Goal: Transaction & Acquisition: Purchase product/service

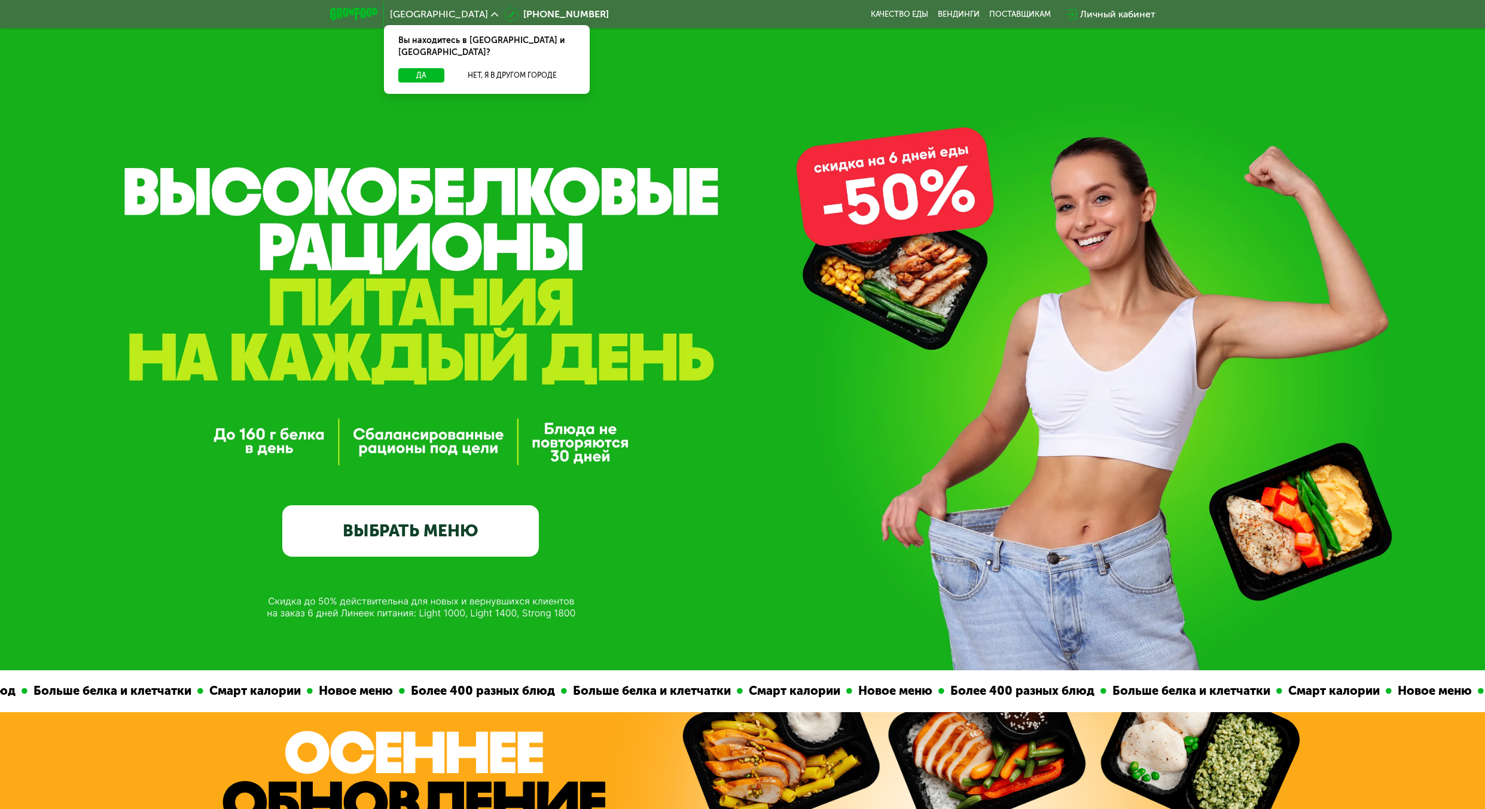
click at [786, 417] on div "GrowFood — доставка правильного питания ВЫБРАТЬ МЕНЮ" at bounding box center [742, 397] width 1485 height 320
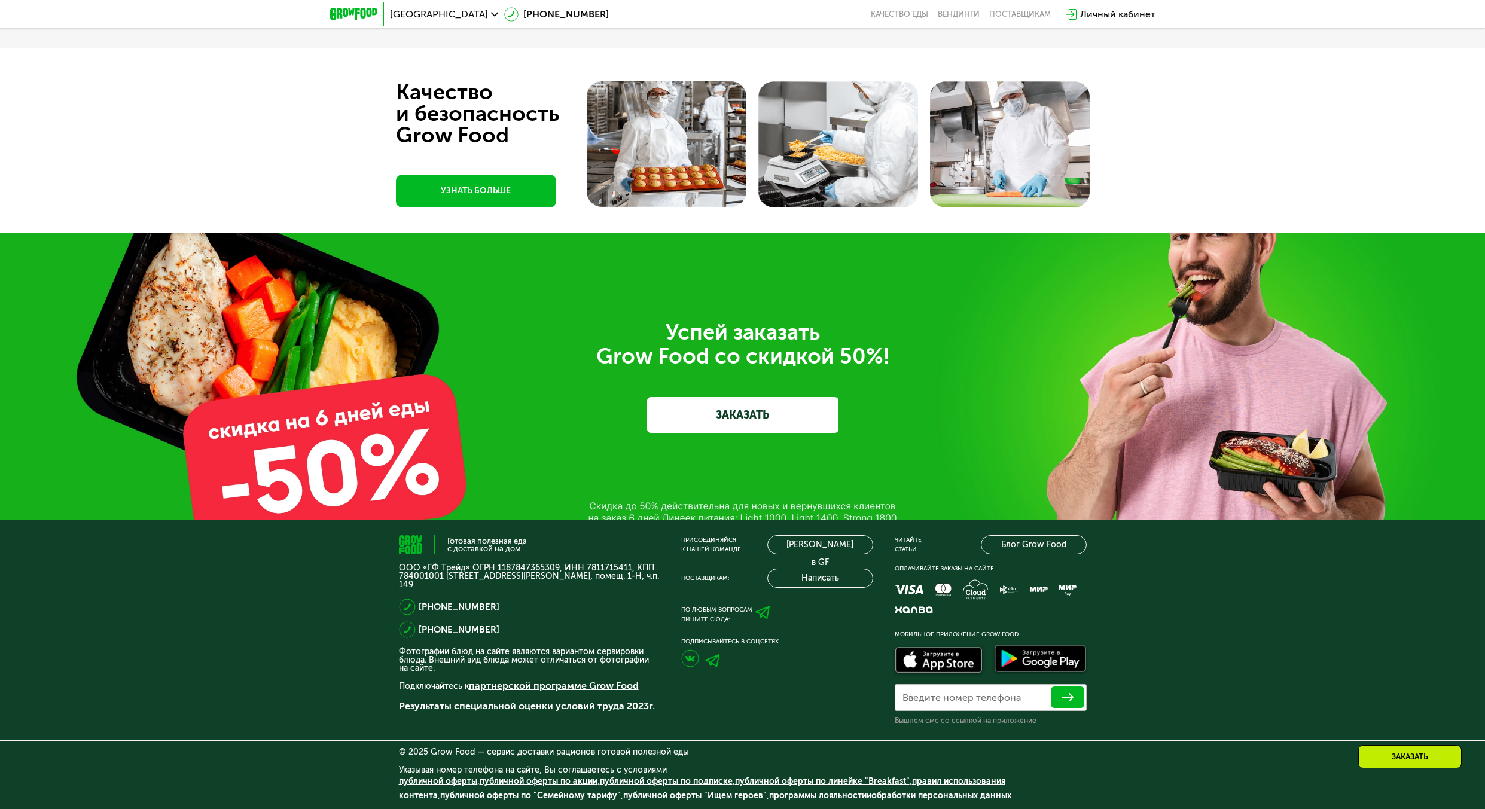
scroll to position [4305, 0]
click at [679, 506] on div "Успей заказать  Grow Food со скидкой 50%! ЗАКАЗАТЬ" at bounding box center [742, 376] width 1485 height 287
click at [613, 470] on div "Успей заказать  Grow Food со скидкой 50%! ЗАКАЗАТЬ" at bounding box center [742, 376] width 1485 height 287
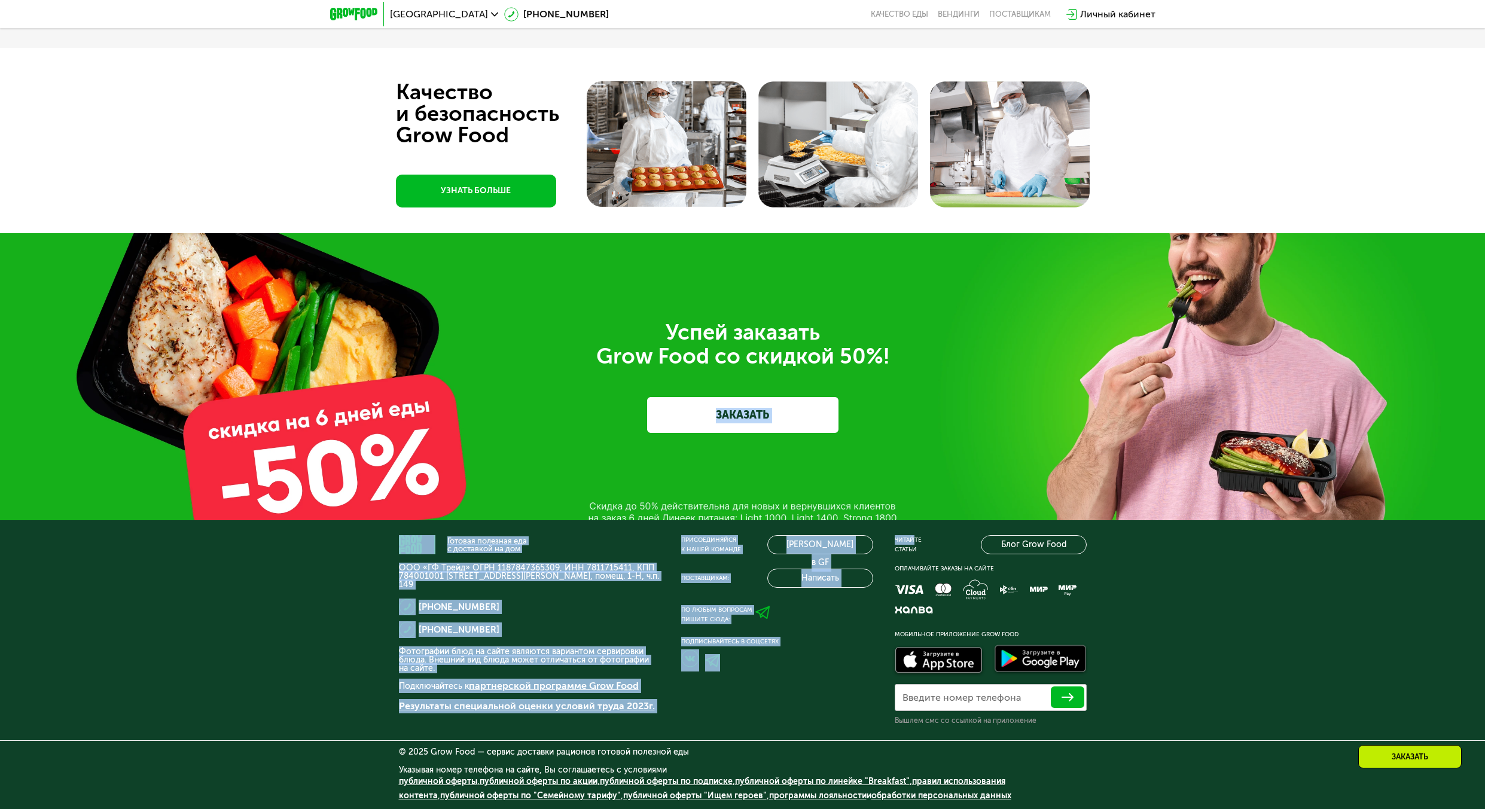
drag, startPoint x: 590, startPoint y: 477, endPoint x: 911, endPoint y: 527, distance: 325.0
click at [908, 508] on div "Успей заказать  Grow Food со скидкой 50%! ЗАКАЗАТЬ" at bounding box center [742, 376] width 1485 height 287
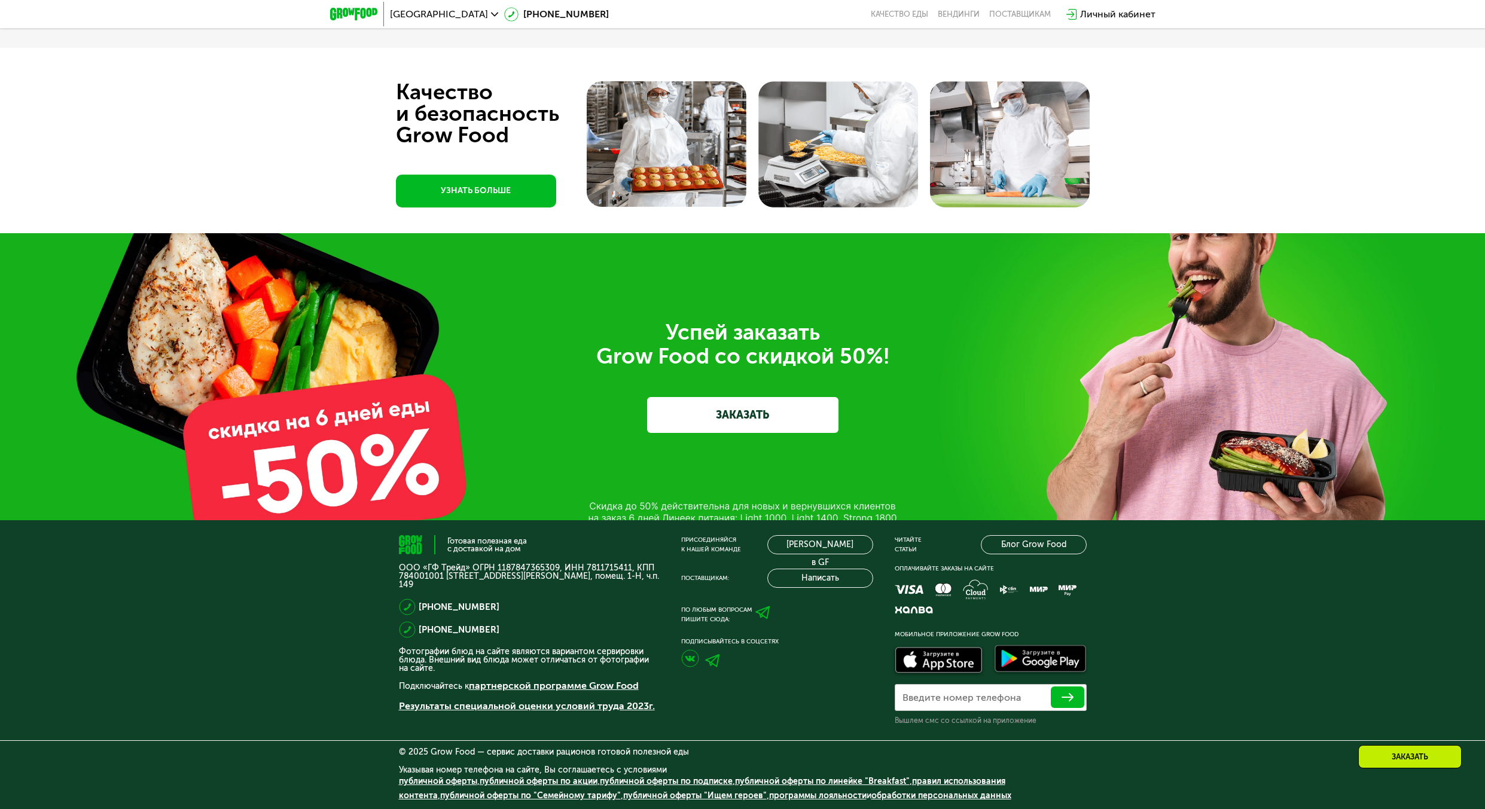
drag, startPoint x: 493, startPoint y: 361, endPoint x: 388, endPoint y: 395, distance: 110.6
click at [395, 389] on div "Успей заказать  Grow Food со скидкой 50%! ЗАКАЗАТЬ" at bounding box center [742, 376] width 1485 height 287
click at [361, 420] on div "Успей заказать  Grow Food со скидкой 50%! ЗАКАЗАТЬ" at bounding box center [742, 376] width 1485 height 287
click at [573, 496] on div "Успей заказать  Grow Food со скидкой 50%! ЗАКАЗАТЬ" at bounding box center [742, 376] width 1485 height 287
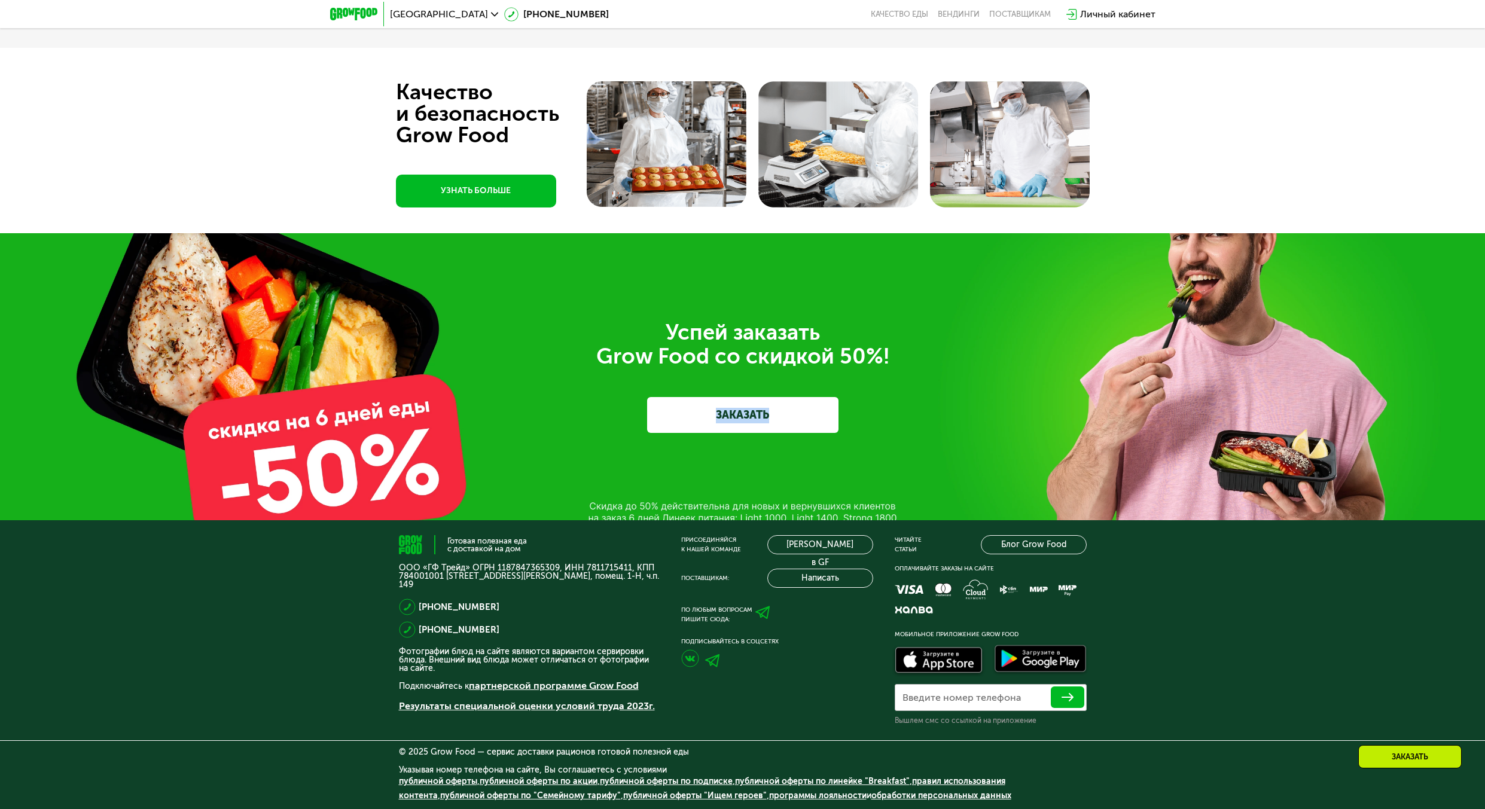
click at [573, 496] on div "Успей заказать  Grow Food со скидкой 50%! ЗАКАЗАТЬ" at bounding box center [742, 376] width 1485 height 287
click at [644, 506] on div "Успей заказать  Grow Food со скидкой 50%! ЗАКАЗАТЬ" at bounding box center [742, 376] width 1485 height 287
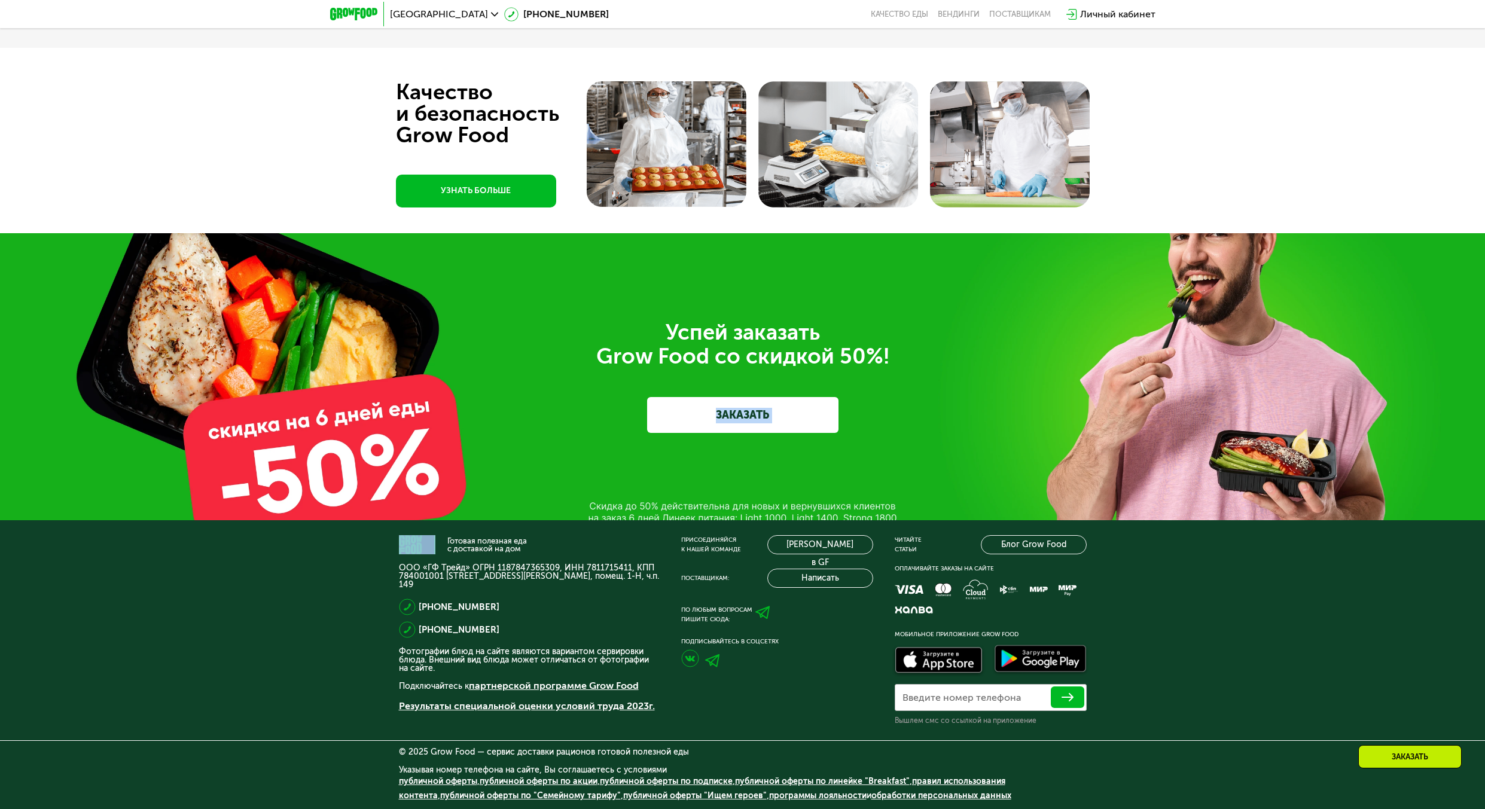
click at [725, 364] on div "Успей заказать  Grow Food со скидкой 50%!" at bounding box center [743, 344] width 670 height 48
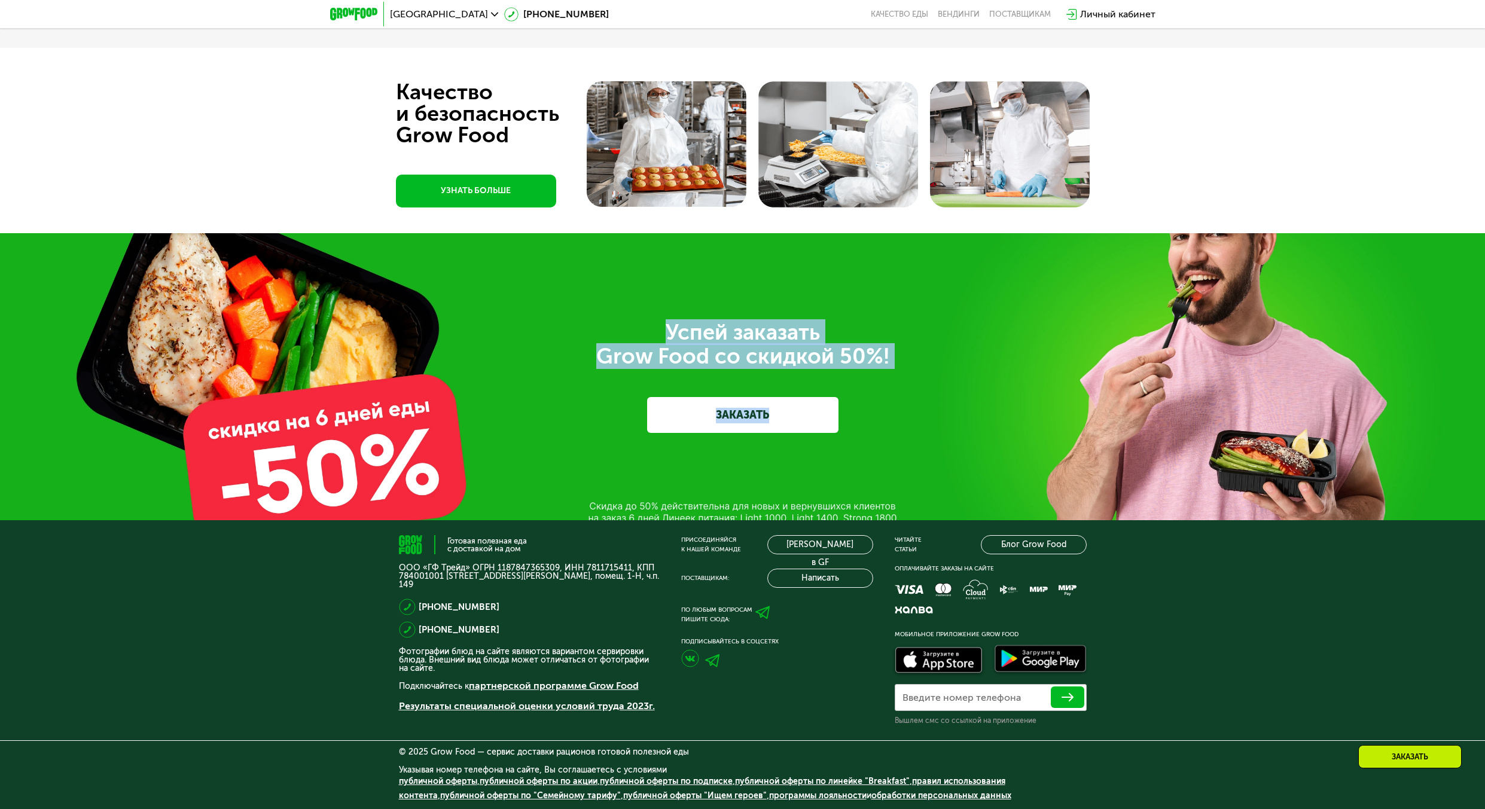
drag, startPoint x: 655, startPoint y: 318, endPoint x: 944, endPoint y: 402, distance: 301.3
click at [944, 402] on div "Успей заказать  Grow Food со скидкой 50%! ЗАКАЗАТЬ" at bounding box center [742, 376] width 1485 height 287
click at [944, 402] on div "Успей заказать  Grow Food со скидкой 50%! ЗАКАЗАТЬ" at bounding box center [743, 376] width 670 height 112
